Goal: Task Accomplishment & Management: Manage account settings

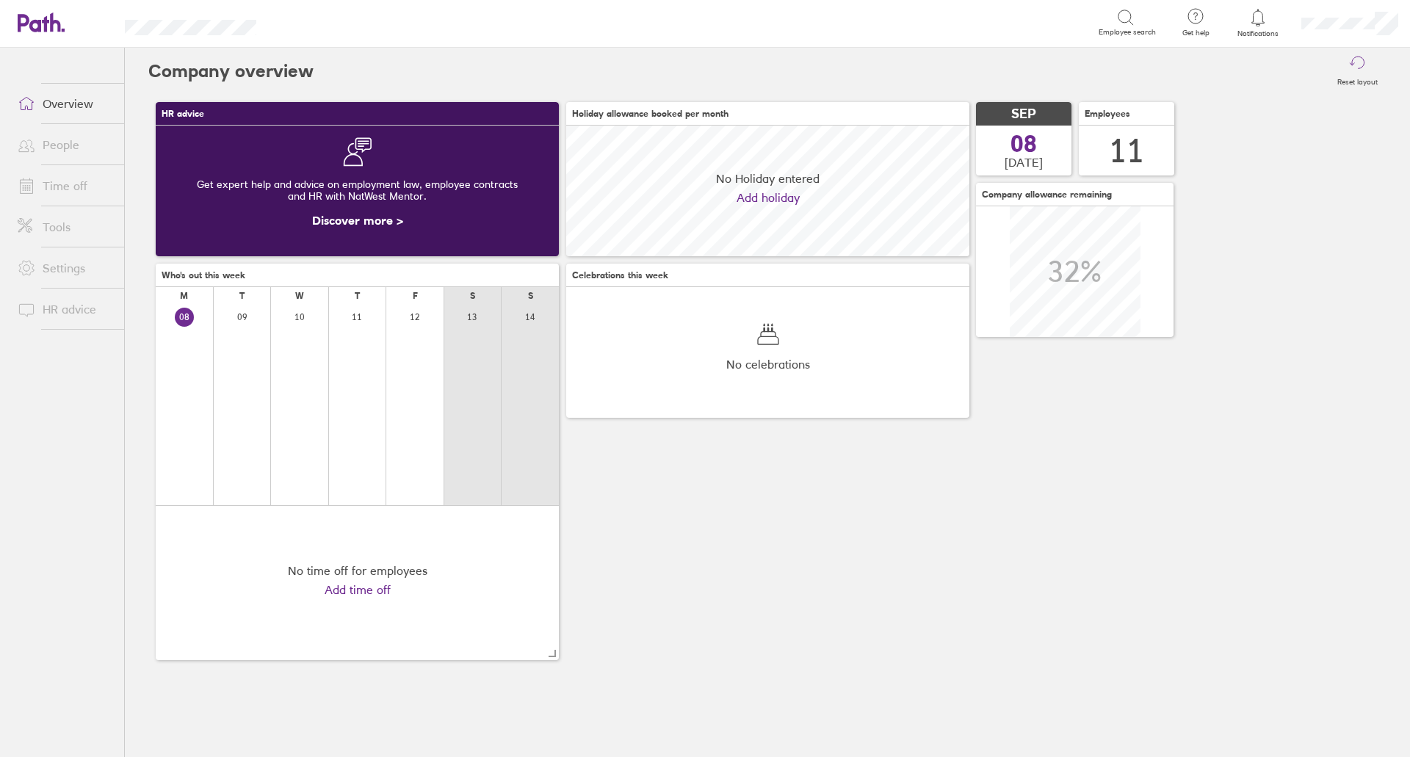
scroll to position [131, 403]
click at [78, 184] on link "Time off" at bounding box center [65, 185] width 118 height 29
